Goal: Task Accomplishment & Management: Use online tool/utility

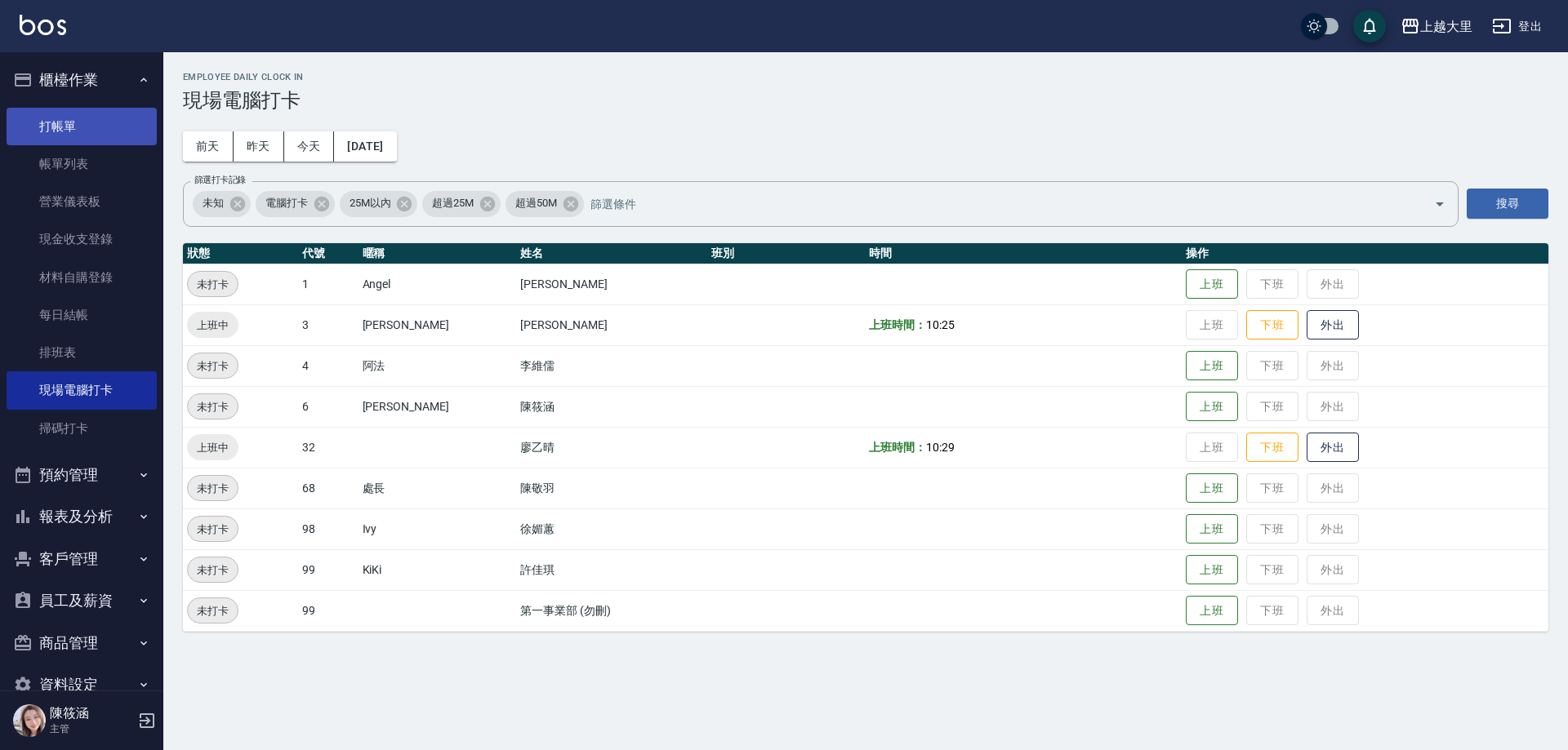
click at [117, 125] on link "打帳單" at bounding box center [82, 126] width 151 height 37
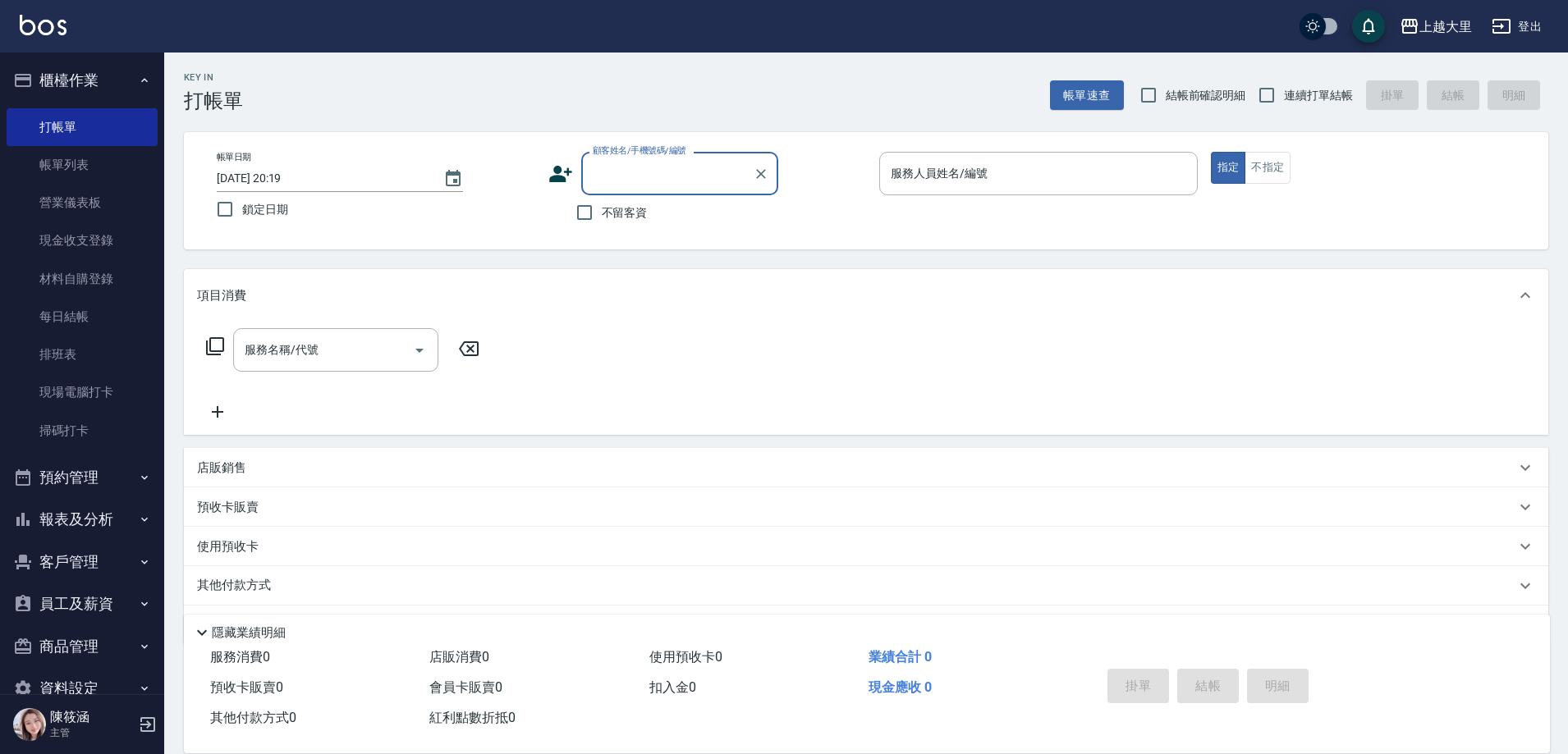
click at [628, 206] on span "不留客資" at bounding box center [625, 213] width 46 height 17
click at [602, 206] on input "不留客資" at bounding box center [584, 212] width 34 height 34
checkbox input "true"
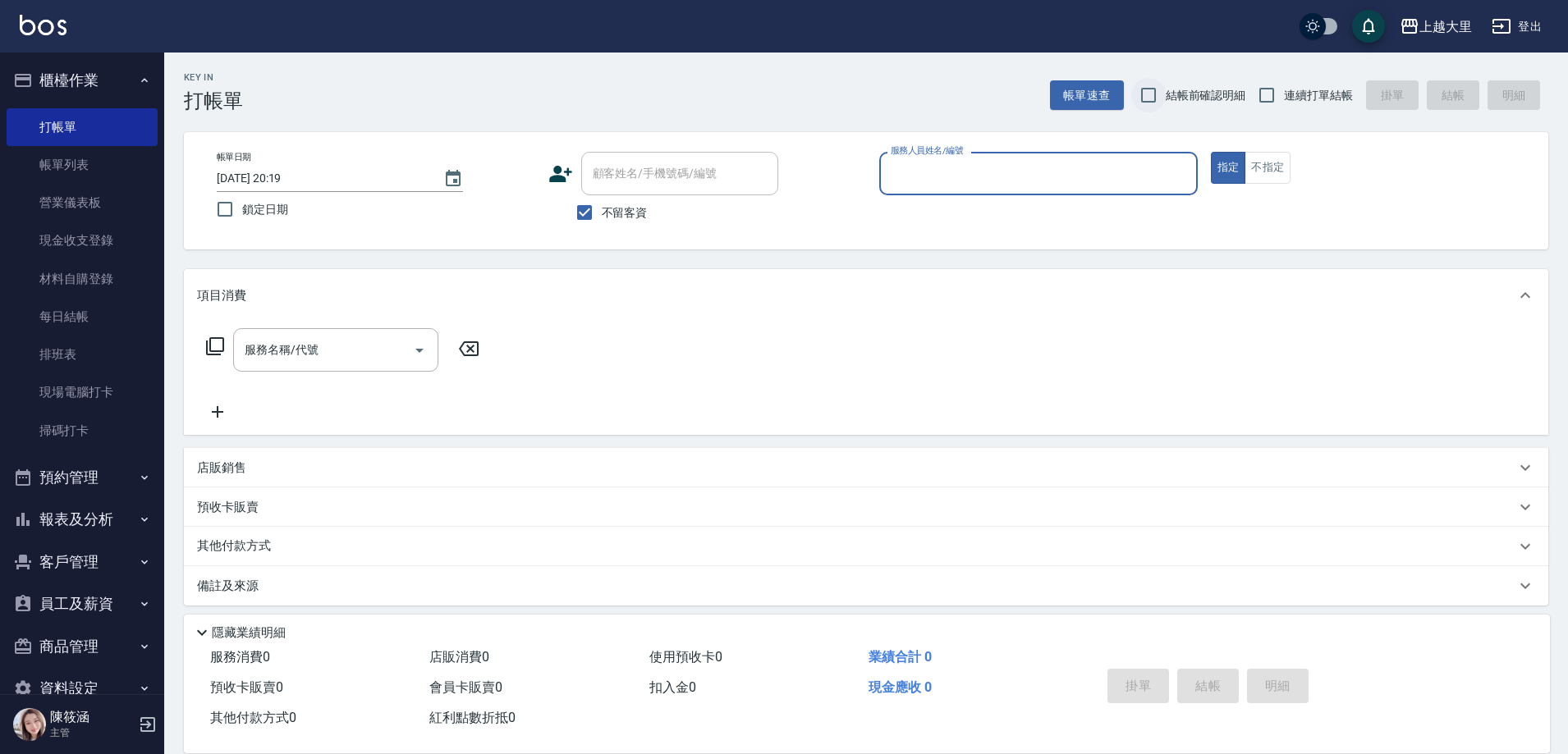
click at [1154, 99] on input "結帳前確認明細" at bounding box center [1148, 94] width 34 height 34
checkbox input "true"
click at [1278, 85] on input "連續打單結帳" at bounding box center [1266, 94] width 34 height 34
checkbox input "true"
click at [1180, 157] on div "服務人員姓名/編號" at bounding box center [1039, 174] width 318 height 44
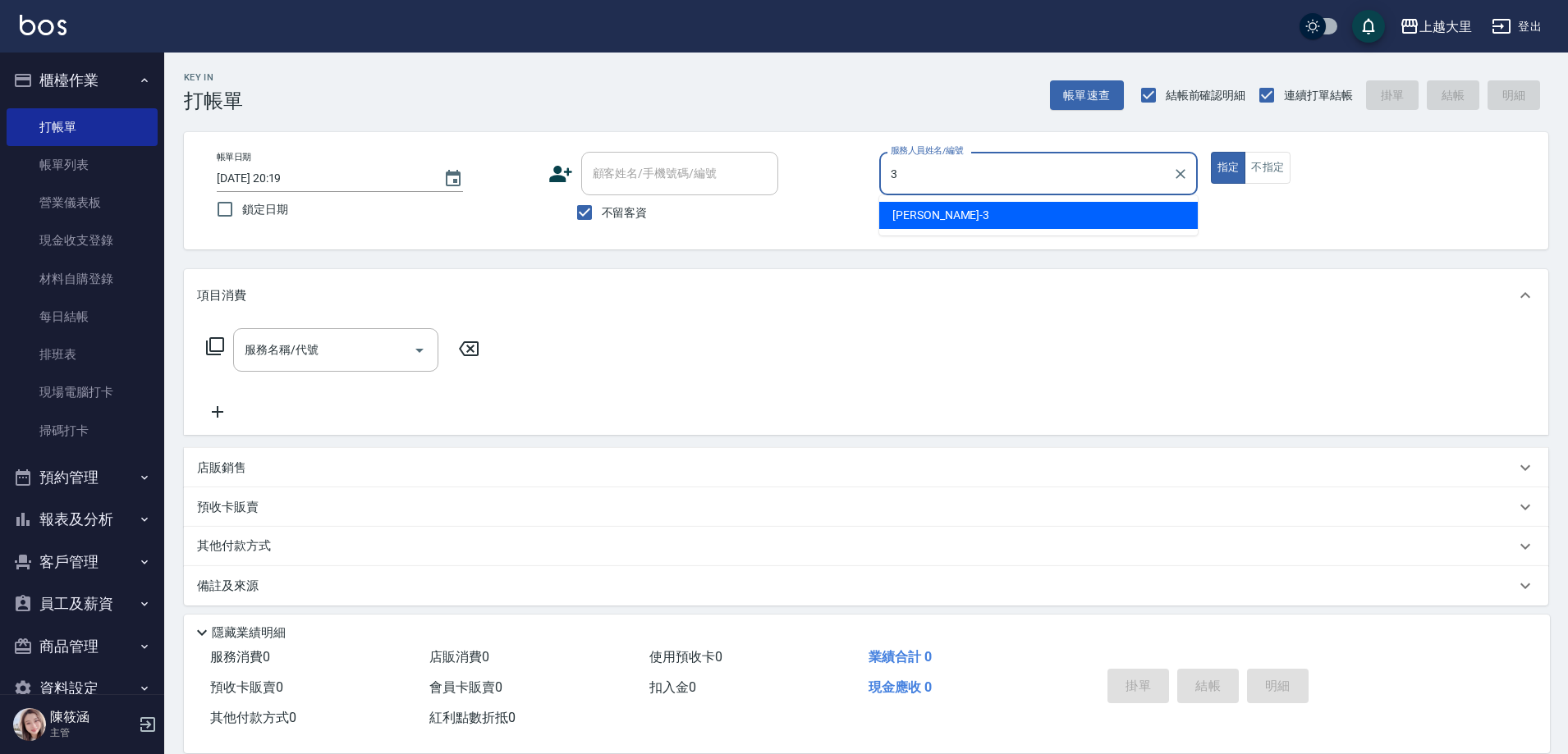
type input "Joanna喬安娜-3"
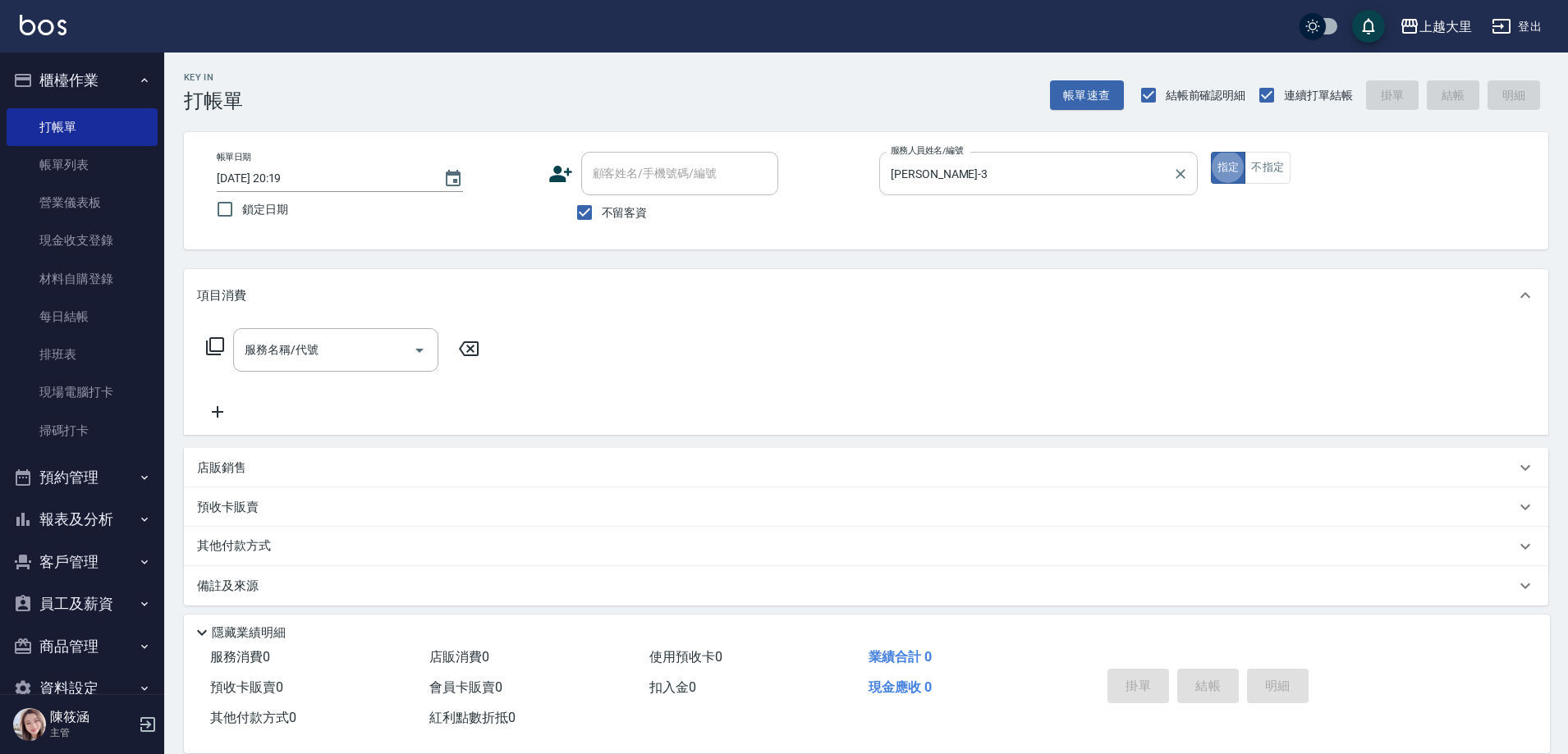
type button "true"
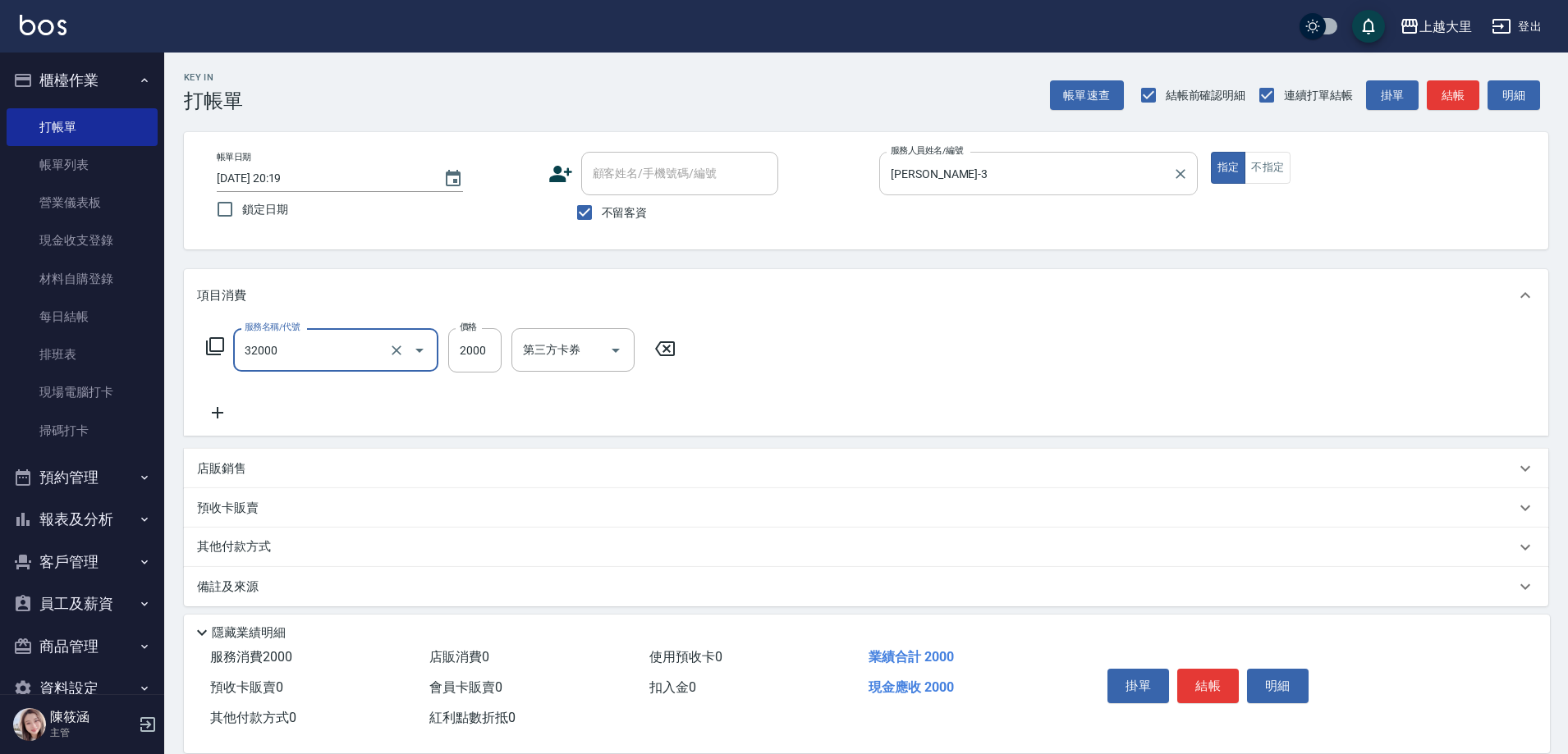
type input "燙髮S(32000)"
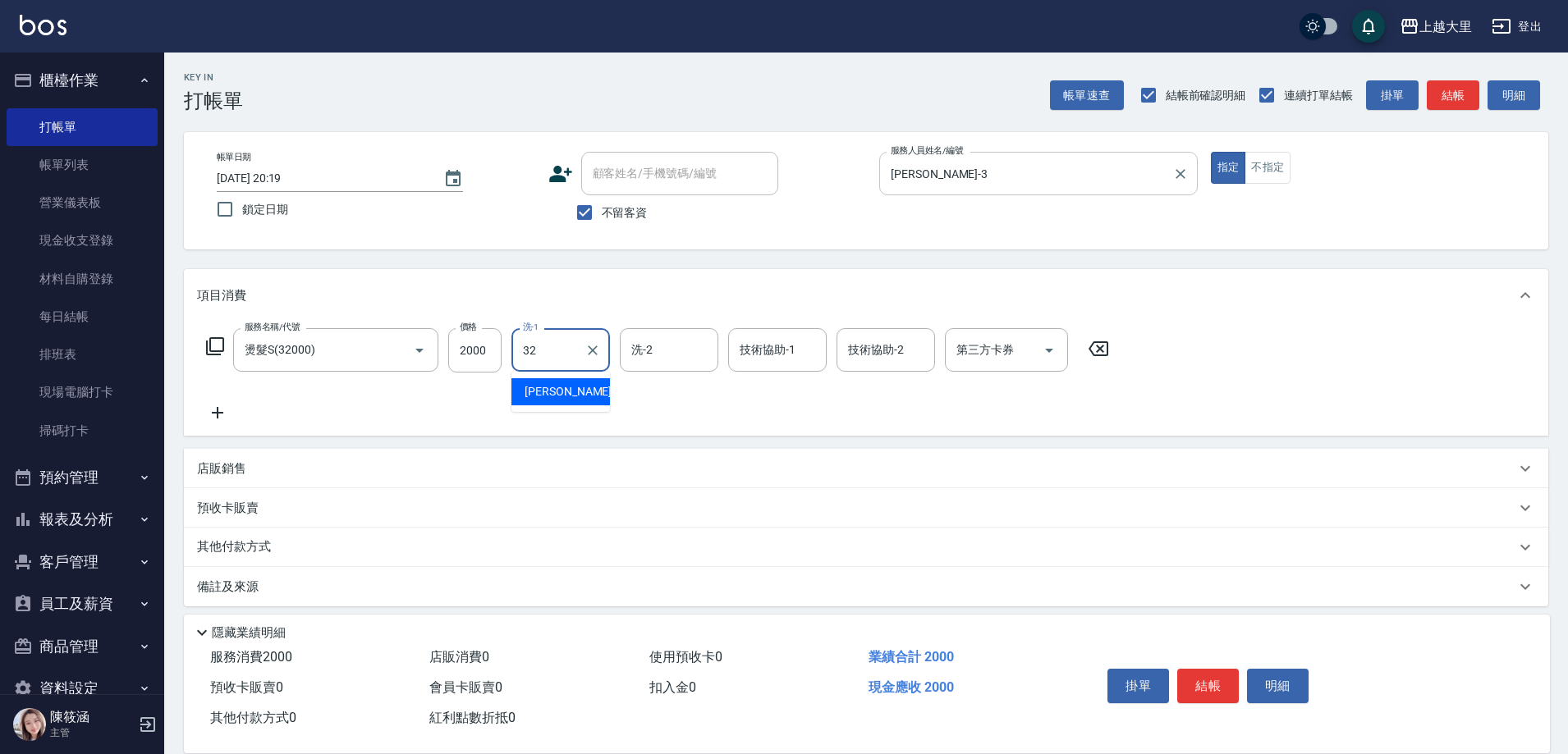
type input "廖乙晴-32"
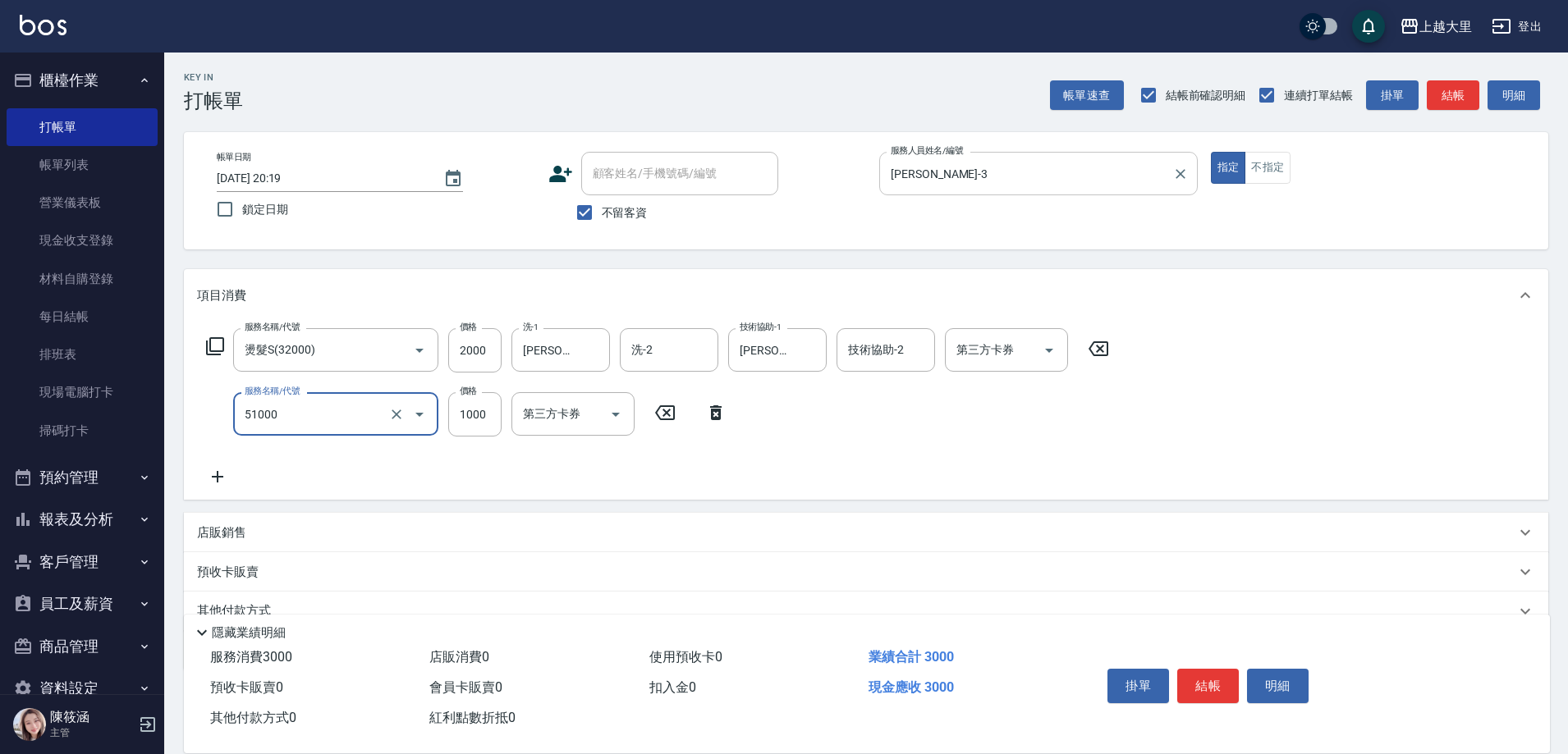
type input "護髮1000(51000)"
type input "1000"
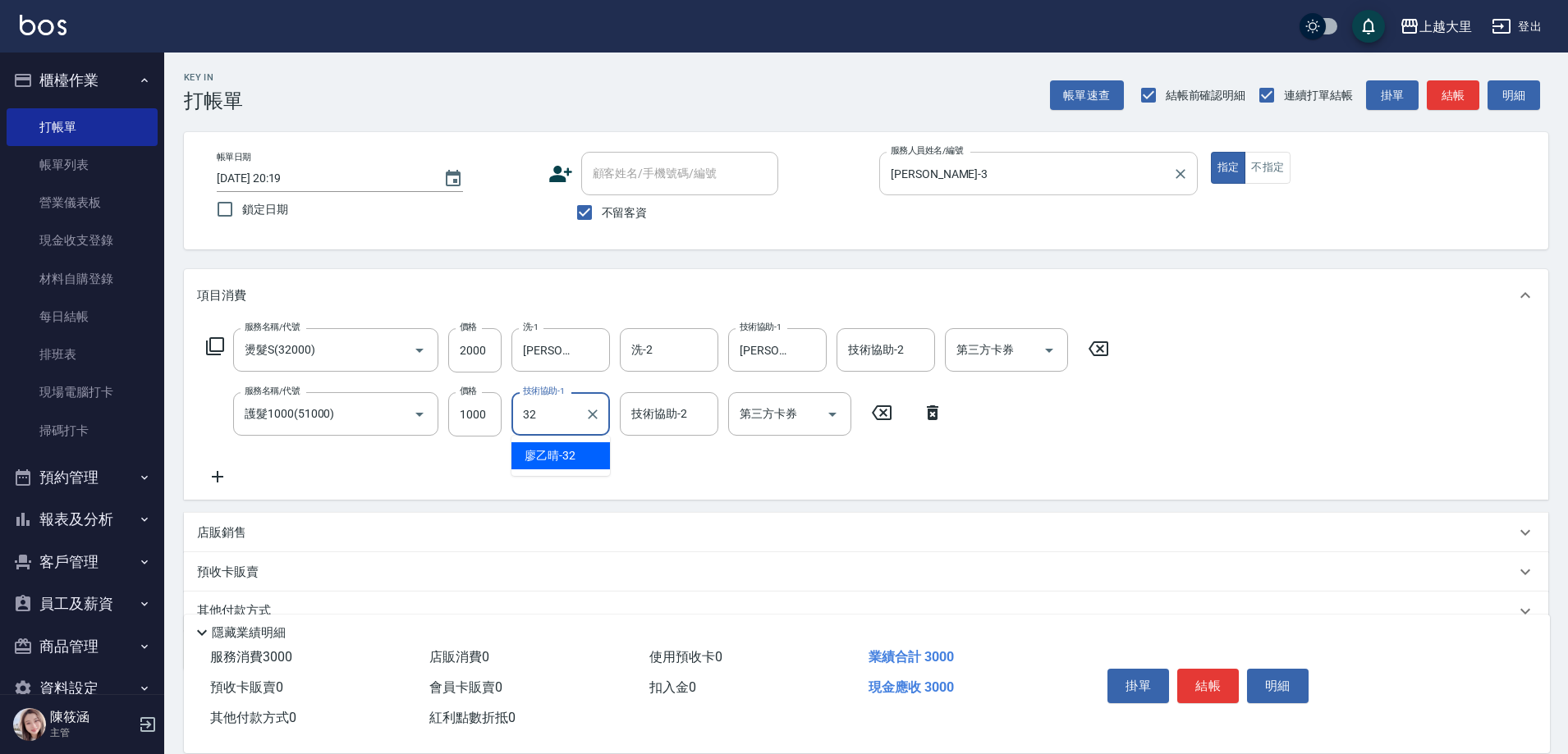
type input "廖乙晴-32"
click at [1037, 333] on div at bounding box center [1048, 350] width 24 height 44
click at [1051, 342] on icon "Open" at bounding box center [1049, 350] width 20 height 20
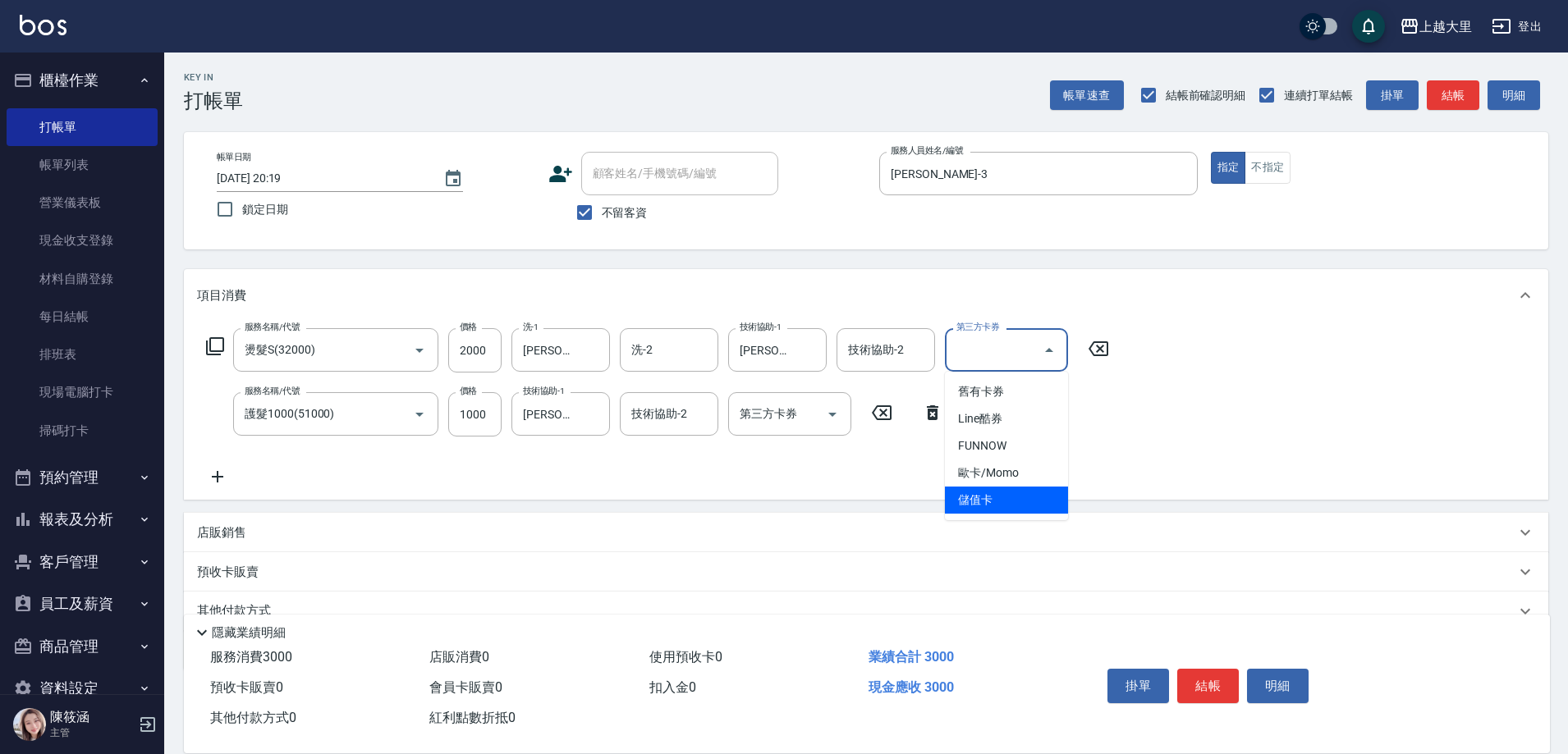
click at [1018, 502] on span "儲值卡" at bounding box center [1006, 499] width 123 height 27
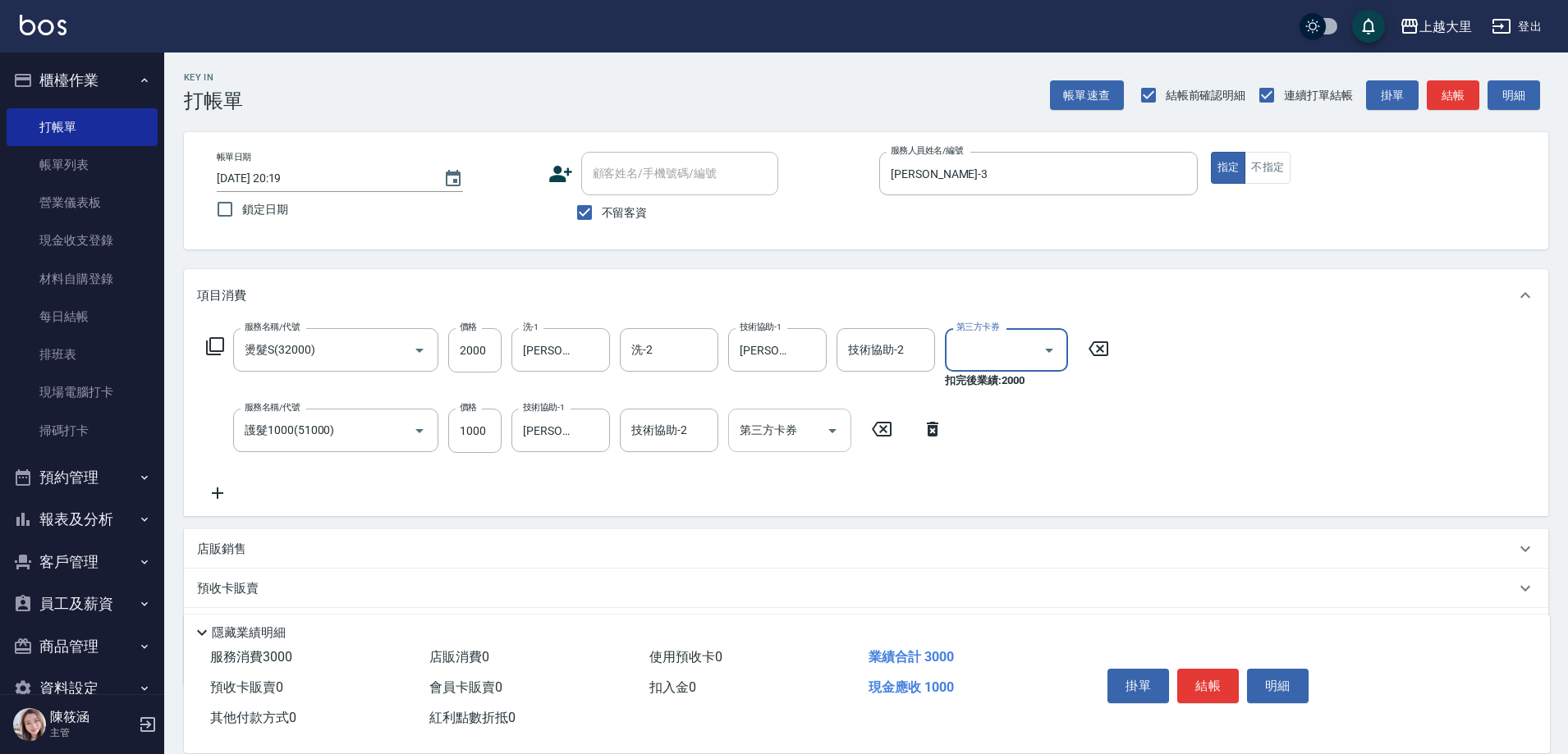
type input "儲值卡"
click at [835, 431] on icon "Open" at bounding box center [832, 430] width 20 height 20
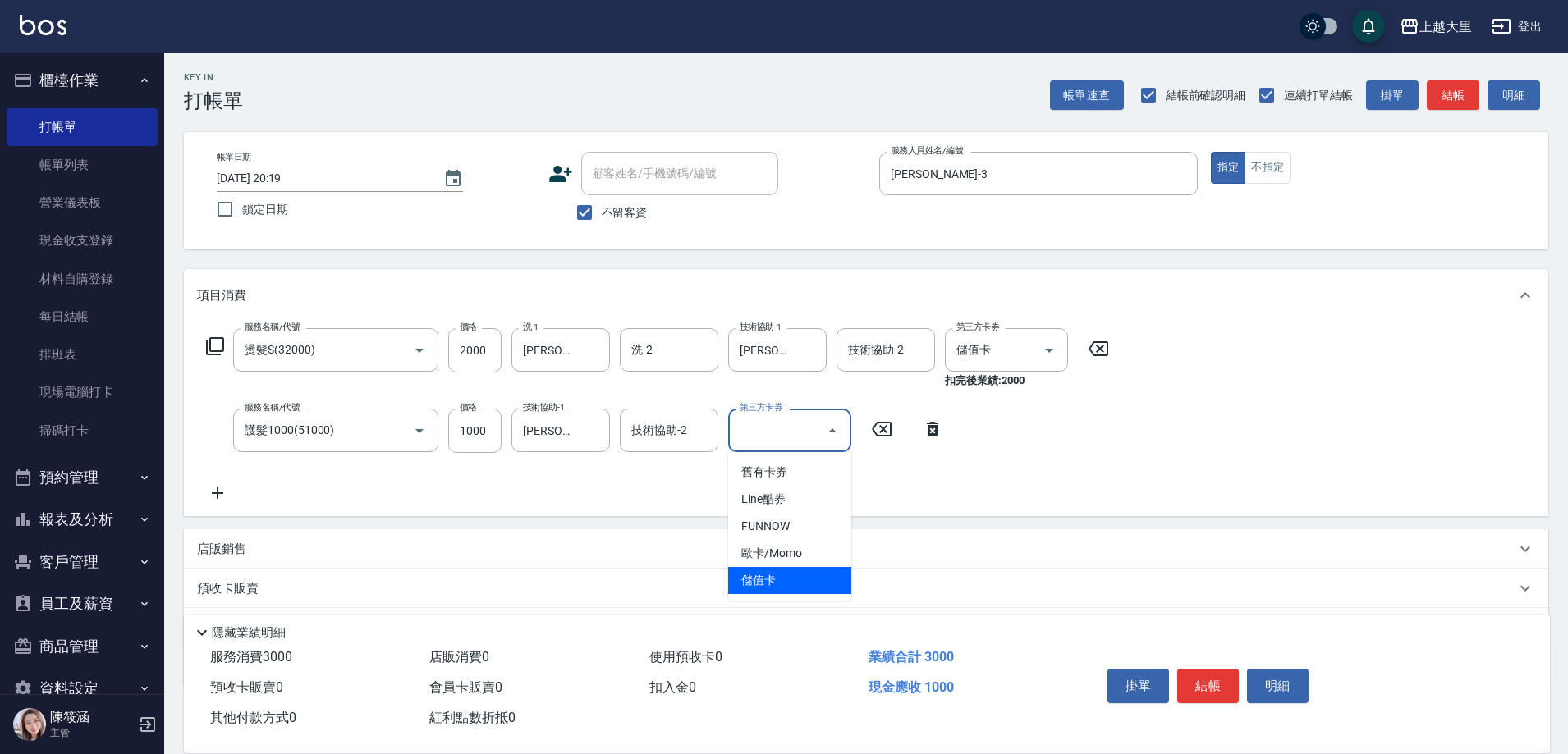
click at [844, 585] on span "儲值卡" at bounding box center [789, 580] width 123 height 27
type input "儲值卡"
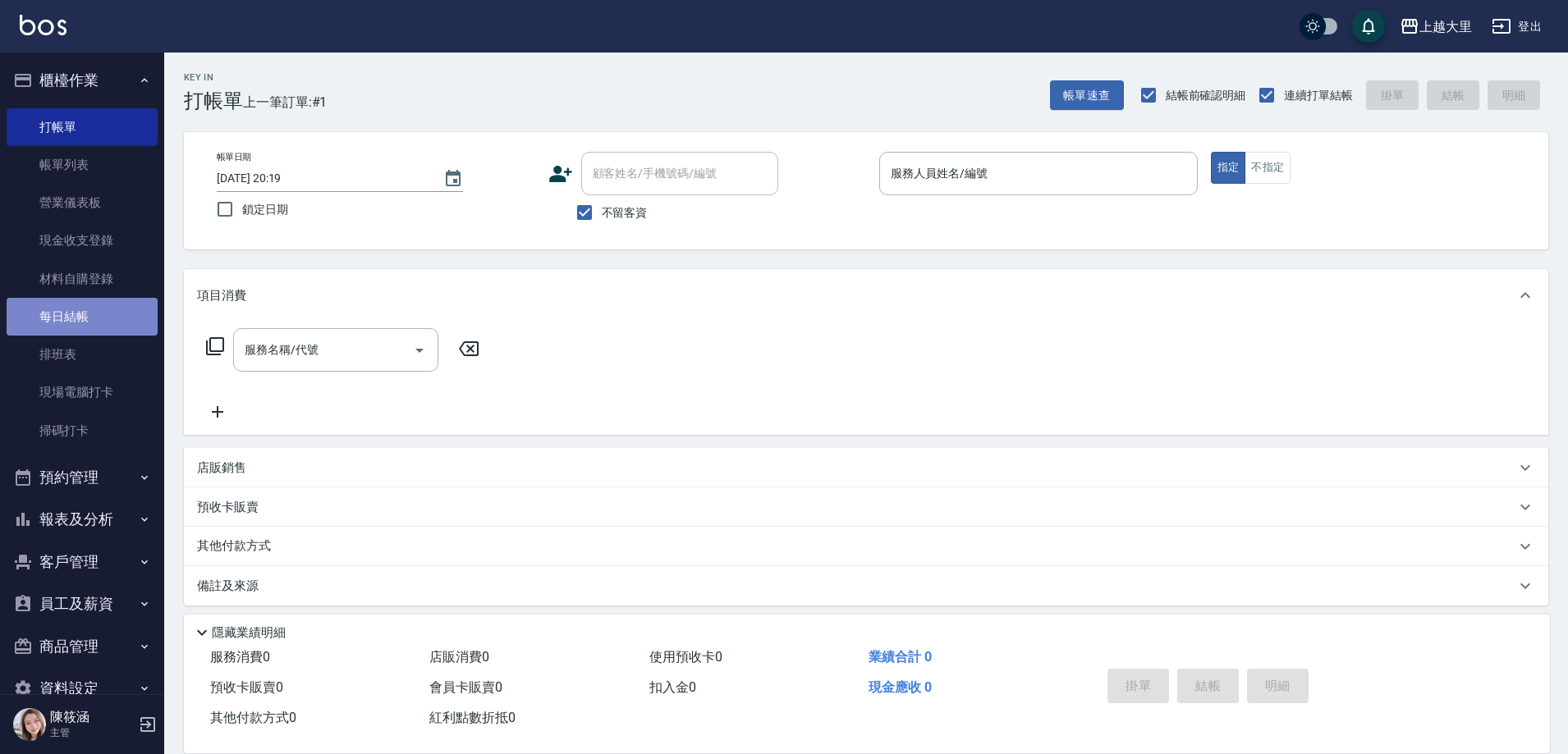
click at [96, 318] on link "每日結帳" at bounding box center [82, 317] width 151 height 38
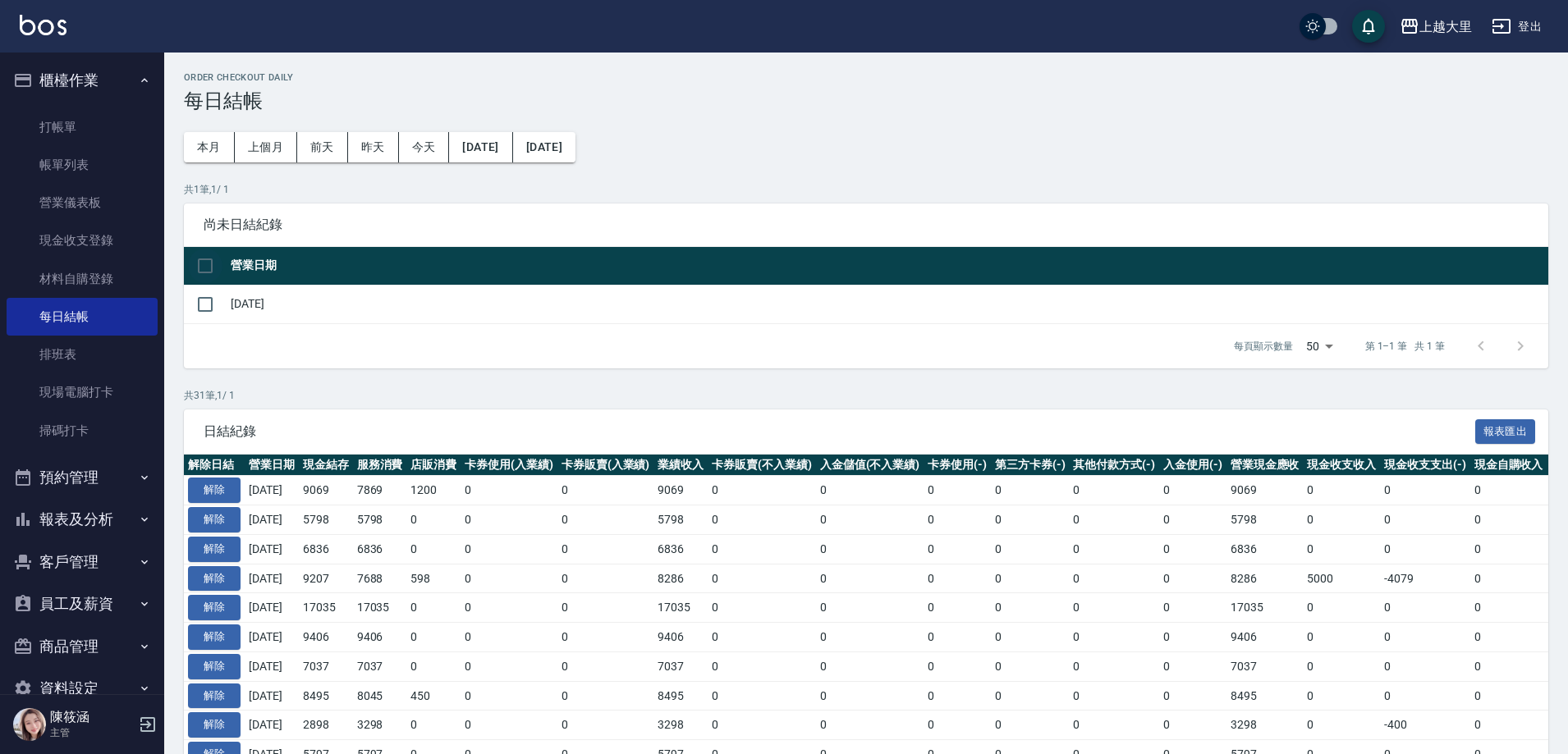
click at [220, 272] on input "checkbox" at bounding box center [205, 265] width 34 height 34
checkbox input "true"
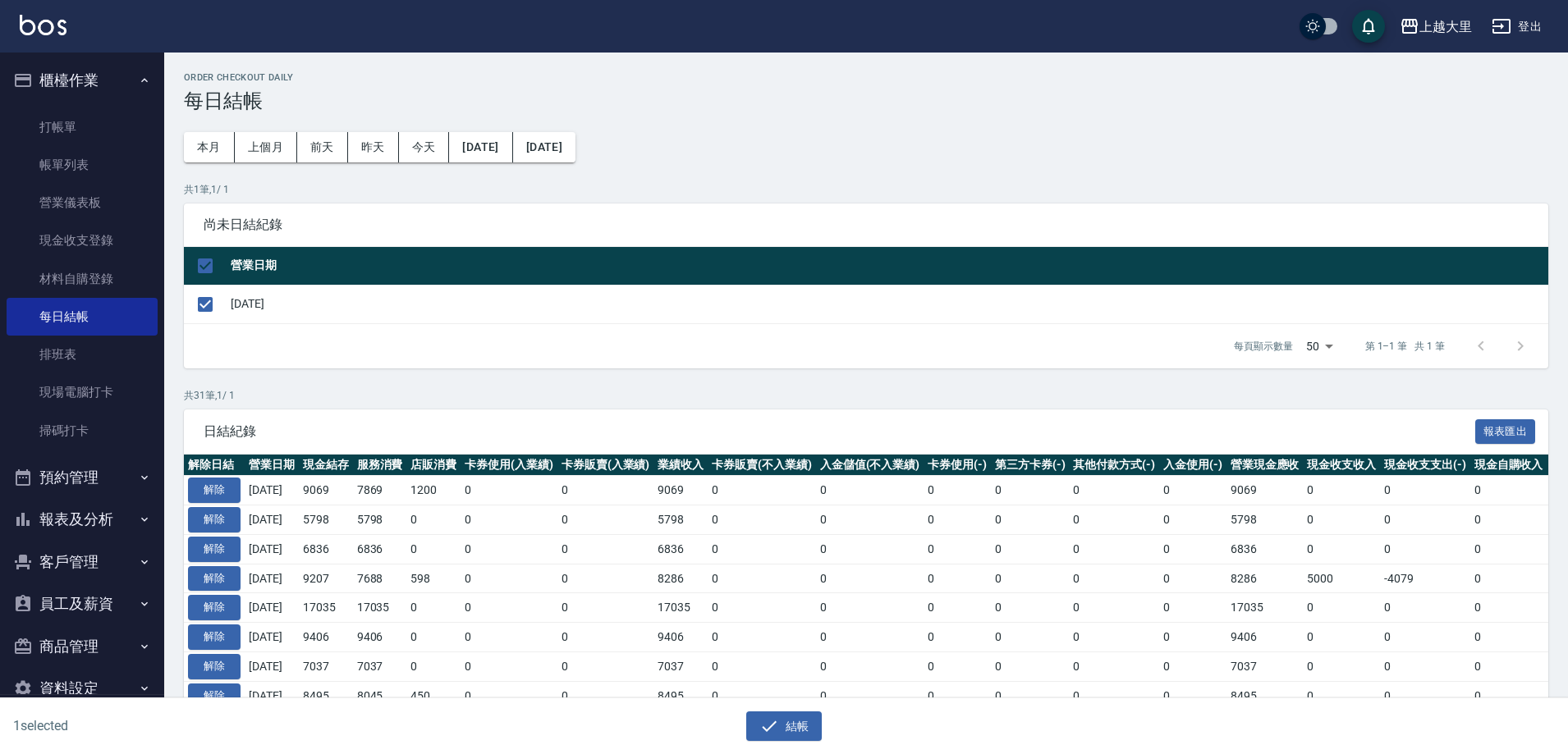
drag, startPoint x: 776, startPoint y: 726, endPoint x: 774, endPoint y: 755, distance: 29.1
click at [774, 753] on html "上越大里 登出 櫃檯作業 打帳單 帳單列表 營業儀表板 現金收支登錄 材料自購登錄 每日結帳 排班表 現場電腦打卡 掃碼打卡 預約管理 預約管理 單日預約紀錄…" at bounding box center [784, 736] width 1568 height 1472
click at [777, 732] on icon "button" at bounding box center [769, 726] width 20 height 20
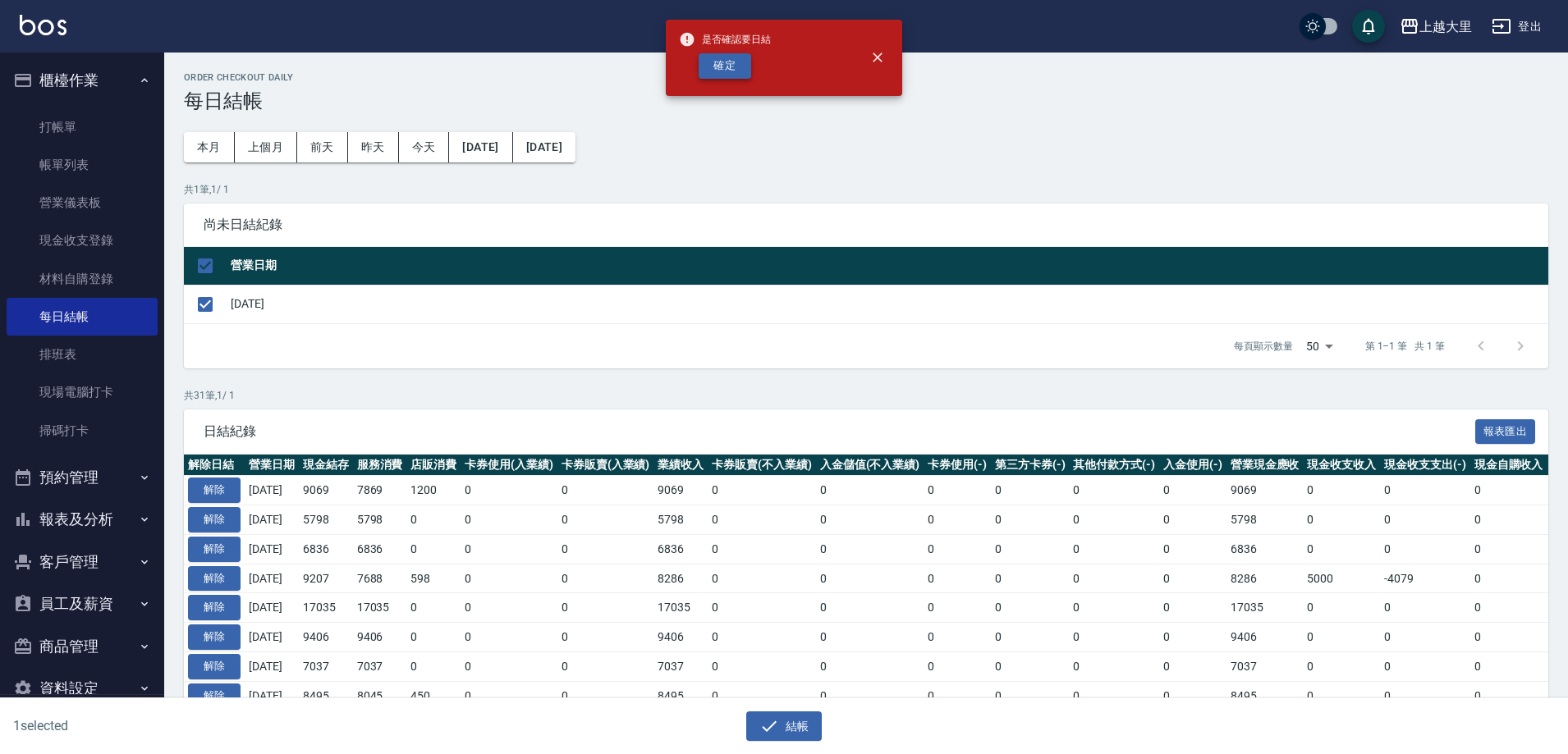
click at [725, 68] on button "確定" at bounding box center [725, 66] width 52 height 25
checkbox input "false"
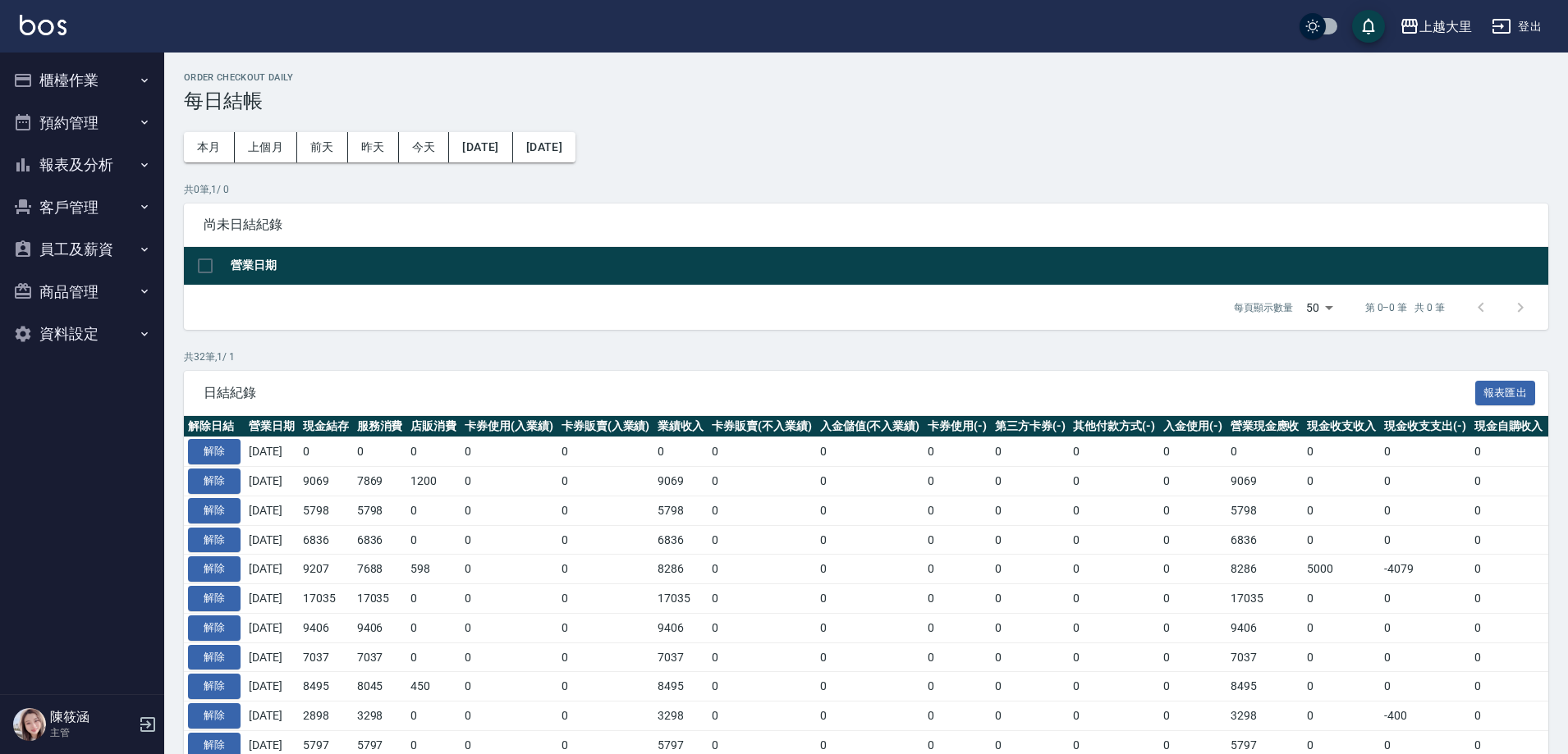
click at [94, 156] on button "報表及分析" at bounding box center [82, 164] width 151 height 43
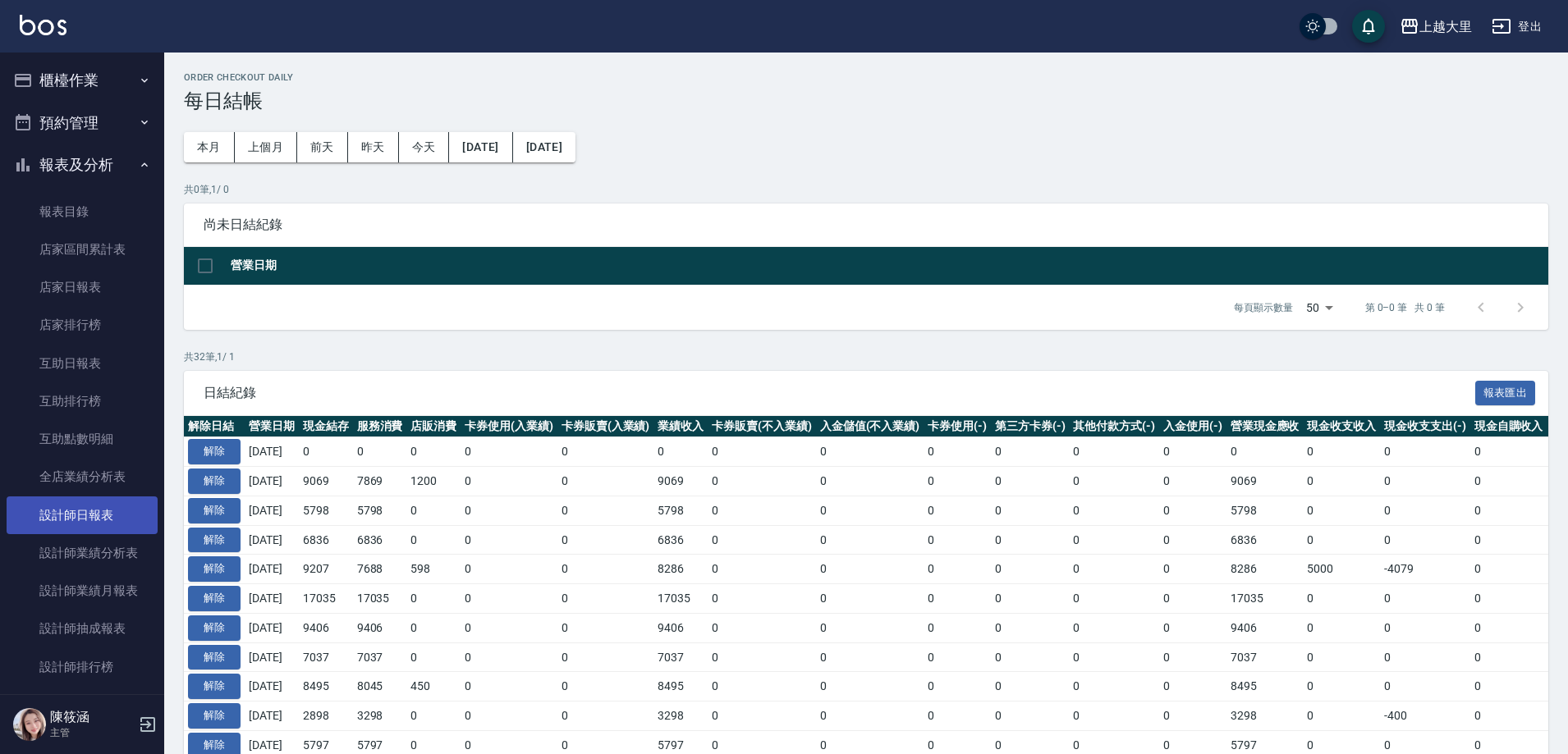
click at [110, 513] on link "設計師日報表" at bounding box center [82, 515] width 151 height 38
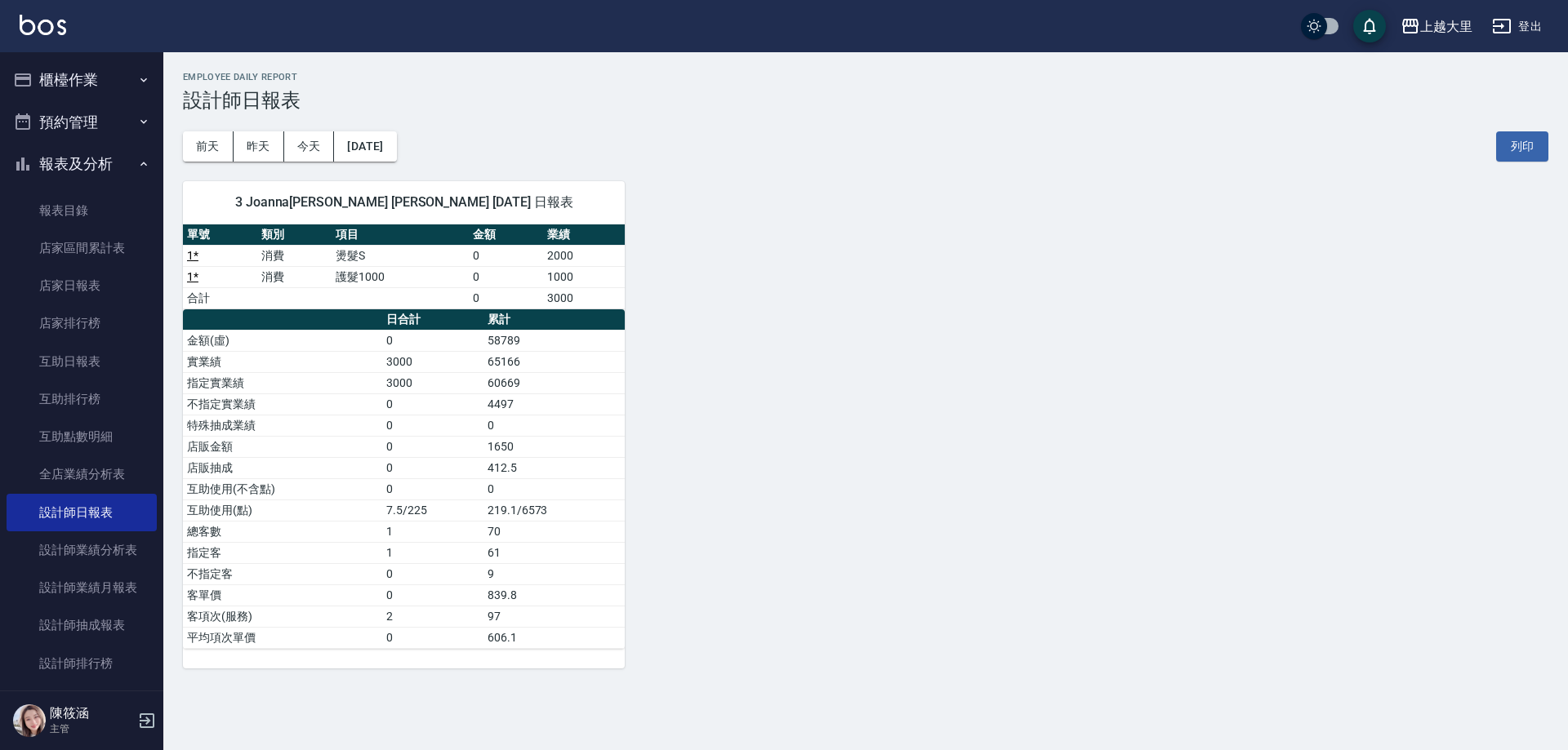
click at [79, 78] on button "櫃檯作業" at bounding box center [82, 80] width 151 height 43
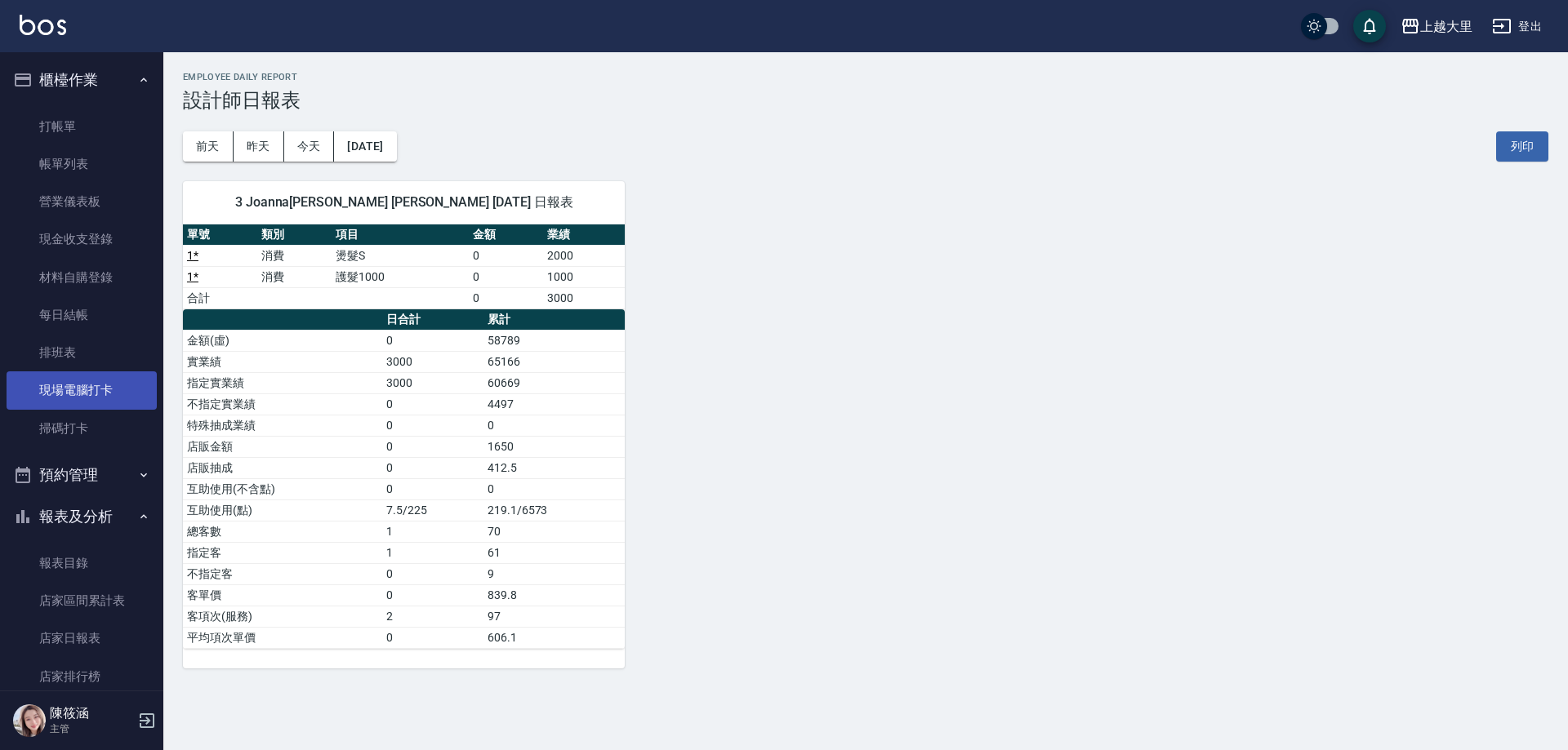
click at [112, 384] on link "現場電腦打卡" at bounding box center [82, 390] width 151 height 37
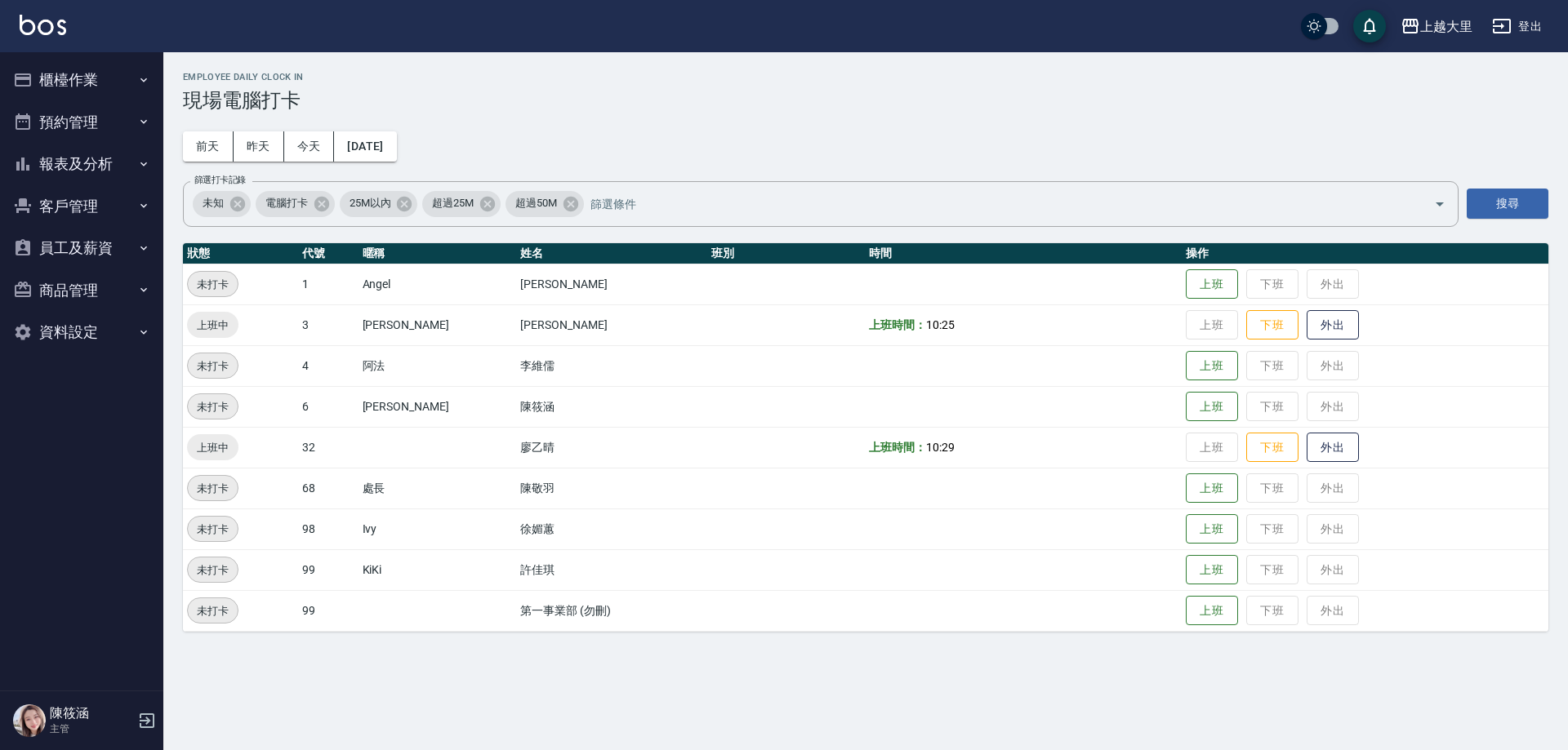
click at [55, 721] on h5 "陳筱涵" at bounding box center [91, 713] width 84 height 17
